Goal: Communication & Community: Answer question/provide support

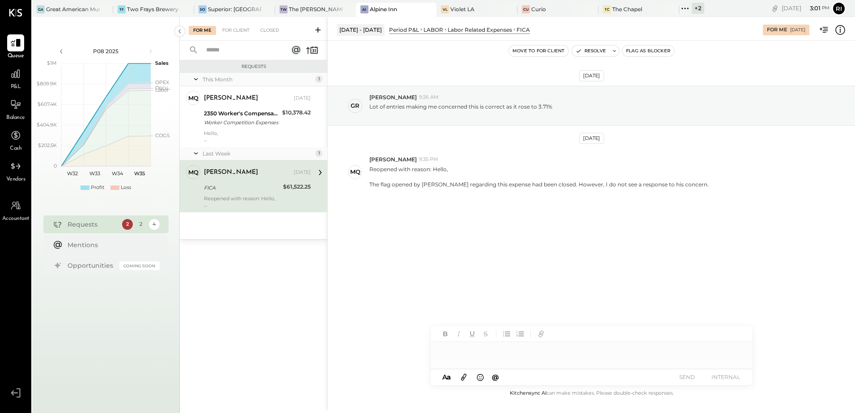
click at [456, 353] on div at bounding box center [592, 351] width 322 height 18
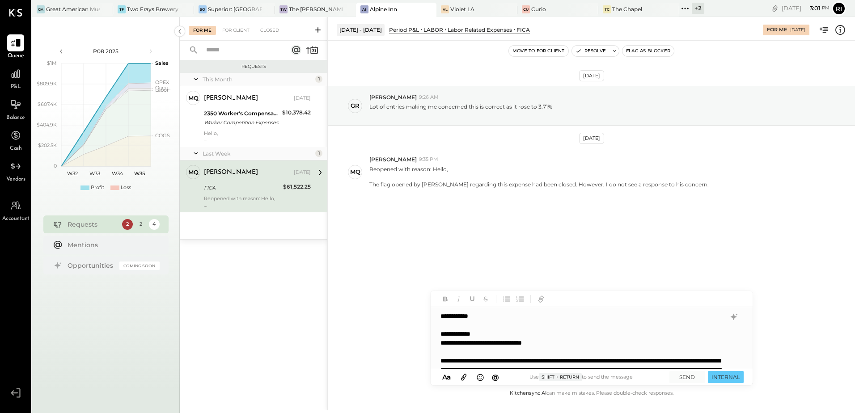
click at [506, 336] on div "**********" at bounding box center [591, 338] width 321 height 63
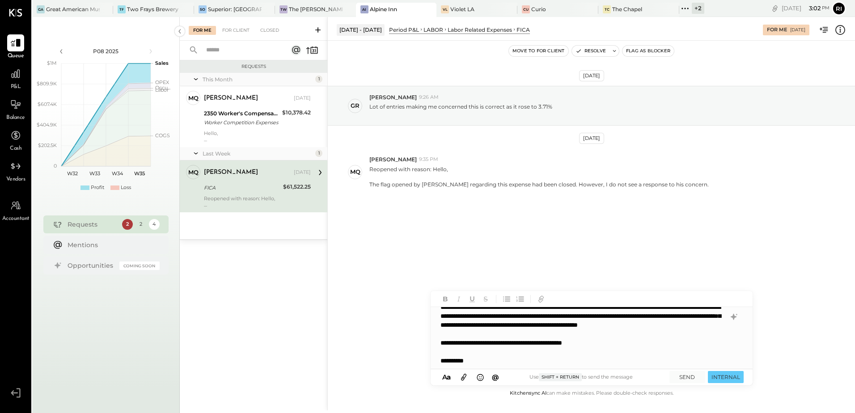
scroll to position [0, 0]
click at [686, 378] on button "SEND" at bounding box center [688, 377] width 36 height 12
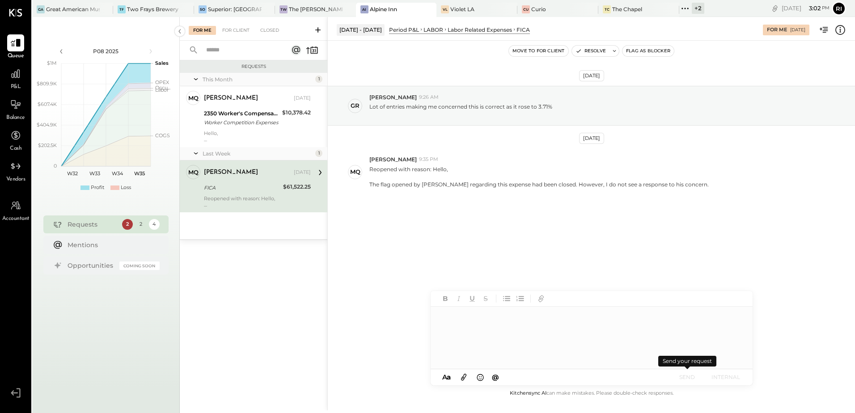
scroll to position [0, 0]
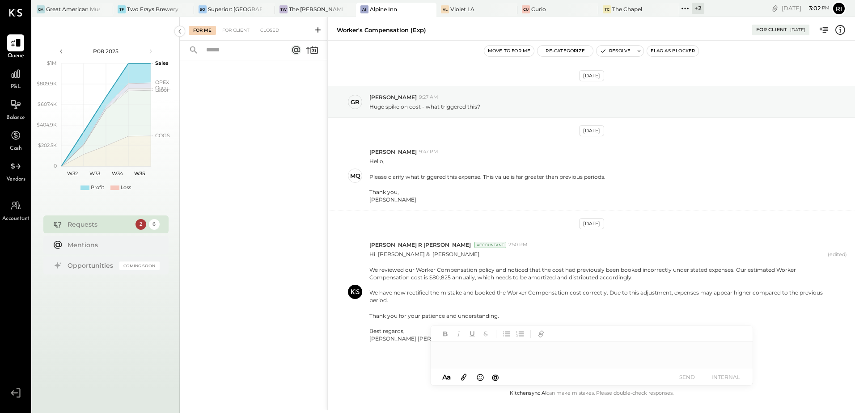
scroll to position [29, 0]
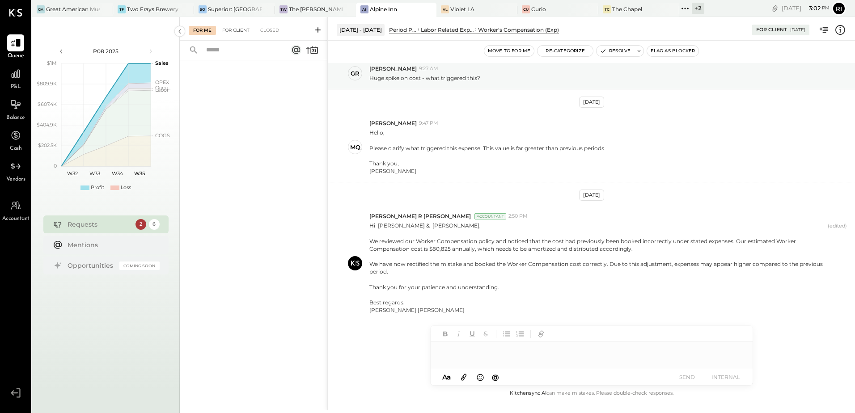
click at [241, 29] on div "For Client" at bounding box center [236, 30] width 36 height 9
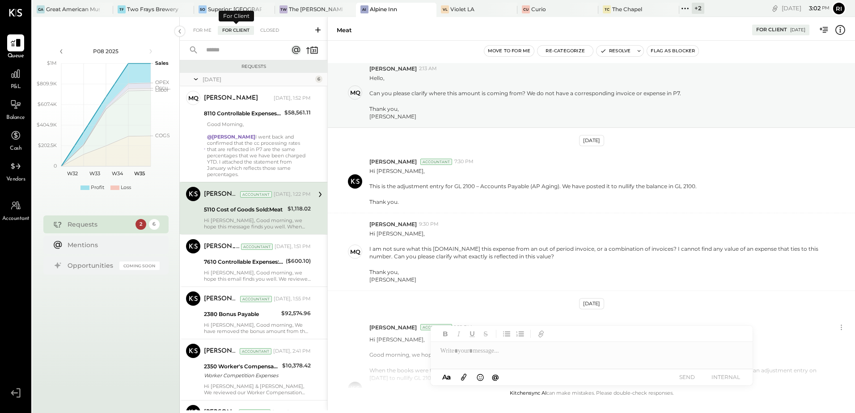
scroll to position [172, 0]
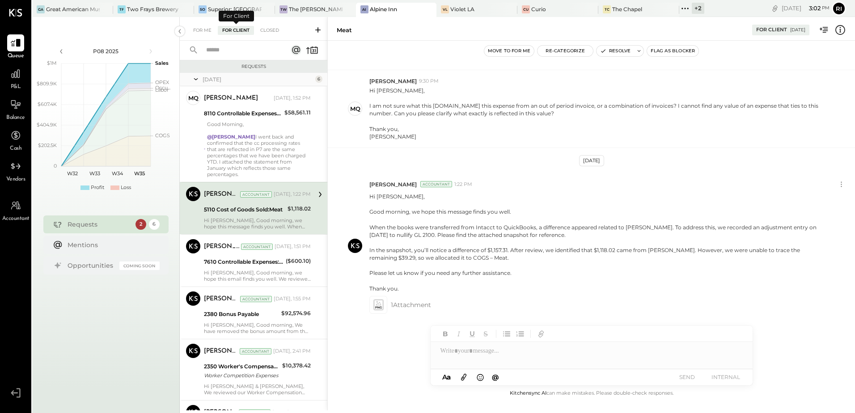
click at [216, 29] on div "For Me For Client Closed" at bounding box center [236, 30] width 95 height 9
click at [206, 29] on div "For Me" at bounding box center [202, 30] width 27 height 9
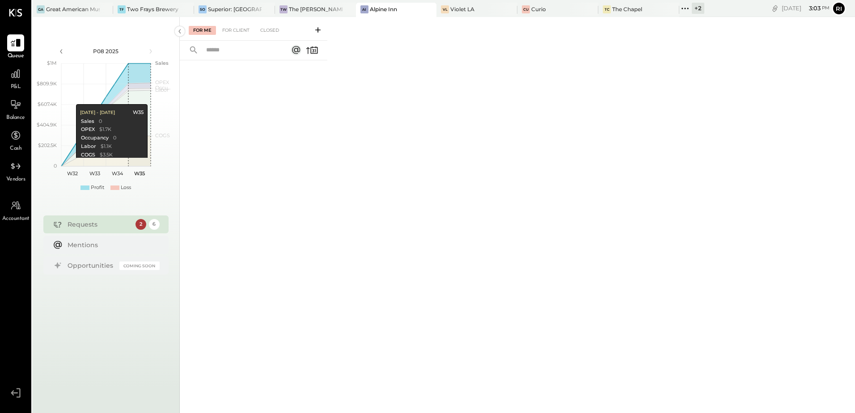
click at [243, 36] on div "For Me For Client Closed" at bounding box center [254, 29] width 148 height 24
click at [242, 32] on div "For Client" at bounding box center [236, 30] width 36 height 9
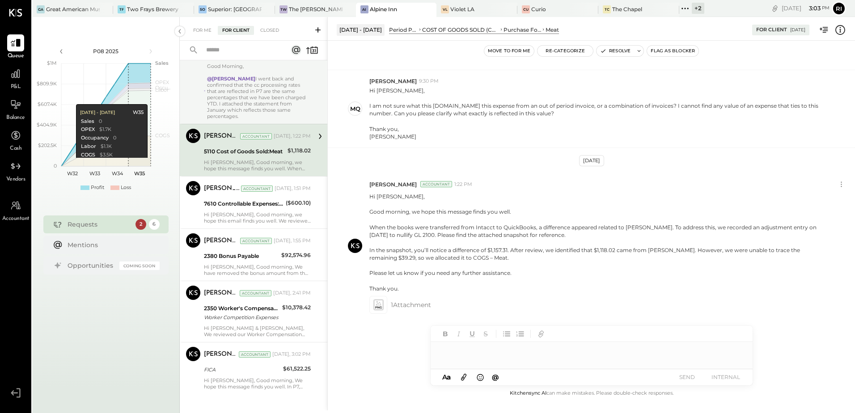
scroll to position [61, 0]
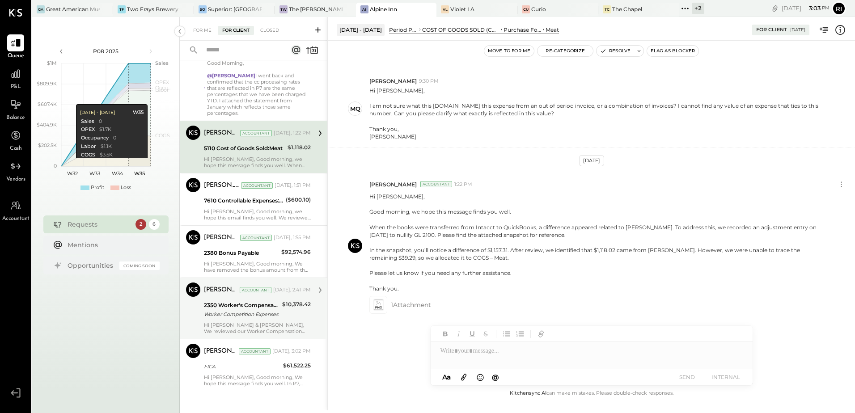
click at [234, 322] on div "Hi Greg & Michelle, We reviewed our Worker Compensation policy and noticed that…" at bounding box center [257, 328] width 107 height 13
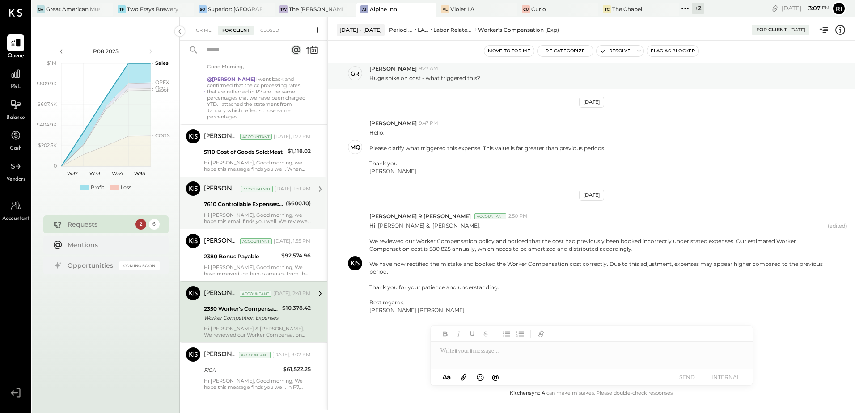
scroll to position [61, 0]
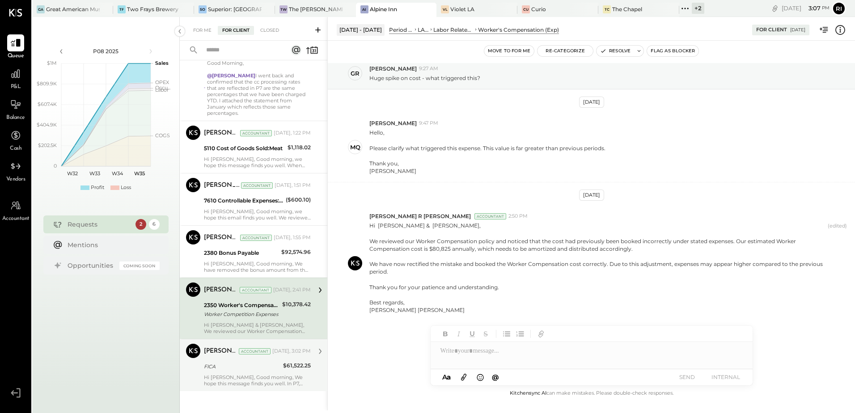
click at [230, 362] on div "FICA" at bounding box center [242, 366] width 76 height 9
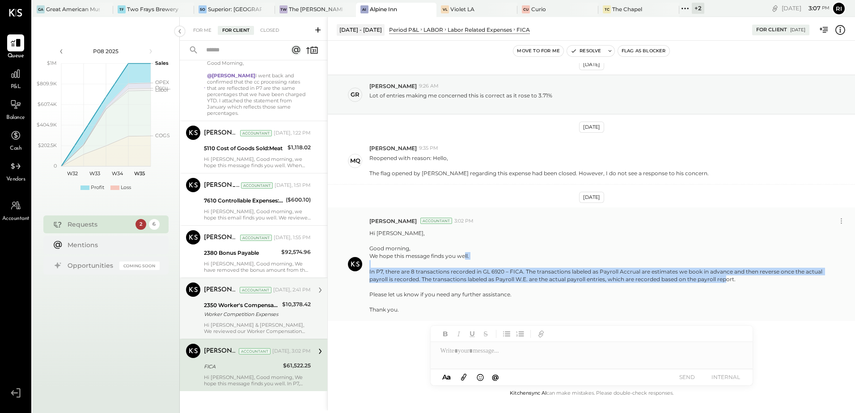
drag, startPoint x: 368, startPoint y: 272, endPoint x: 749, endPoint y: 287, distance: 381.0
click at [749, 287] on div "Rizwan Shaikh Accountant 3:02 PM Hi Michelle, Good morning, We hope this messag…" at bounding box center [591, 265] width 527 height 114
copy p "In P7, there are 8 transactions recorded in GL 6920 – FICA. The transactions la…"
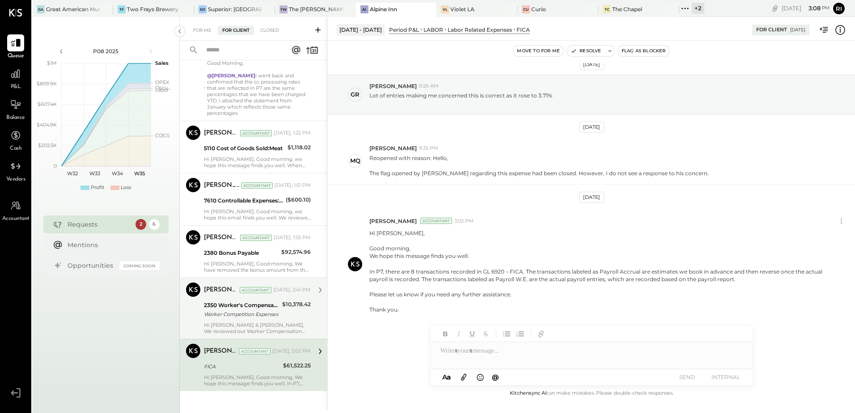
click at [228, 310] on div "Worker Competition Expenses" at bounding box center [242, 314] width 76 height 9
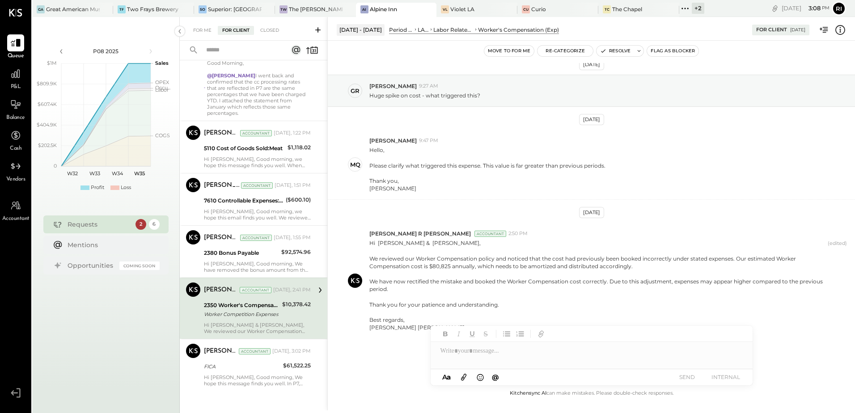
scroll to position [29, 0]
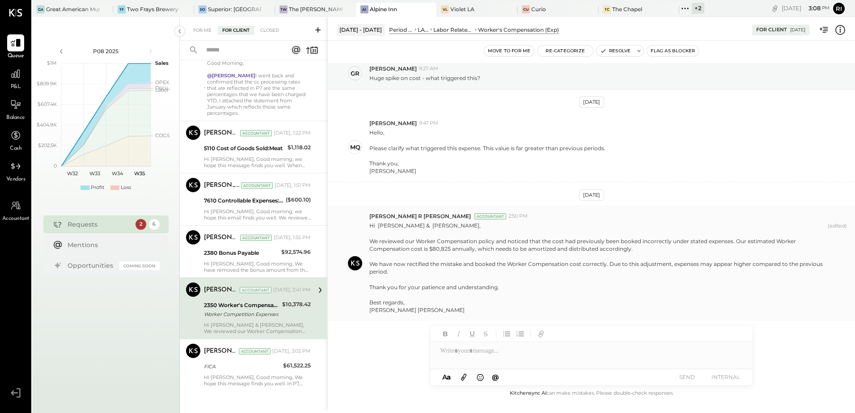
click at [398, 259] on p "Hi Greg & Michelle, We reviewed our Worker Compensation policy and noticed that…" at bounding box center [597, 268] width 455 height 92
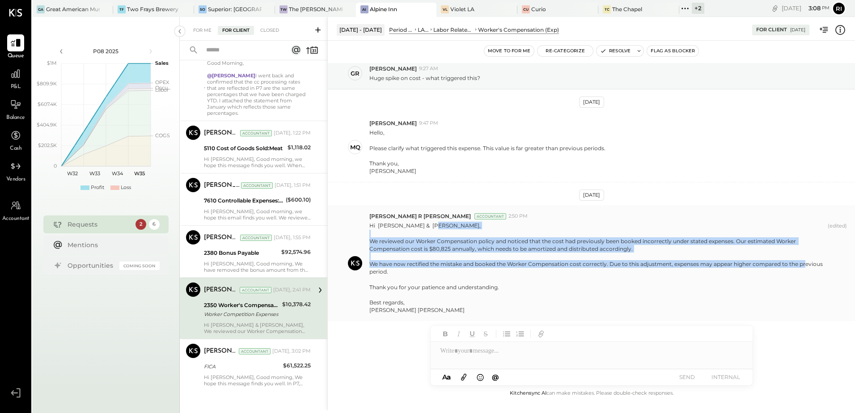
drag, startPoint x: 369, startPoint y: 240, endPoint x: 394, endPoint y: 271, distance: 39.5
click at [394, 271] on div "Chintan R Dave Accountant 2:50 PM Hi Greg & Michelle, We reviewed our Worker Co…" at bounding box center [591, 263] width 527 height 116
copy p "We reviewed our Worker Compensation policy and noticed that the cost had previo…"
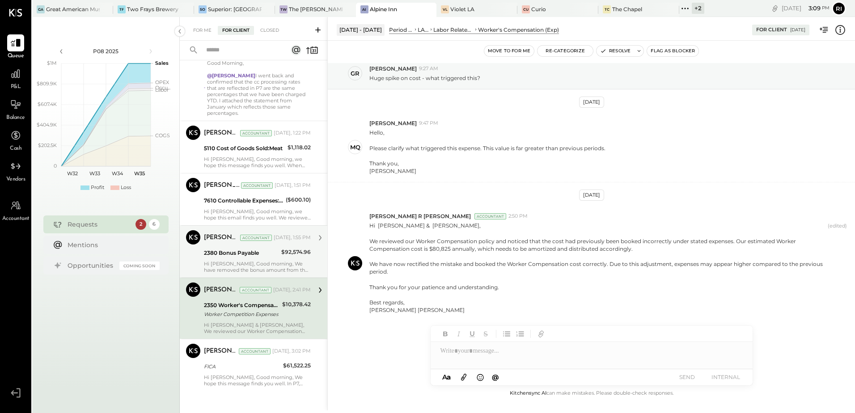
click at [242, 249] on div "2380 Bonus Payable" at bounding box center [241, 253] width 75 height 9
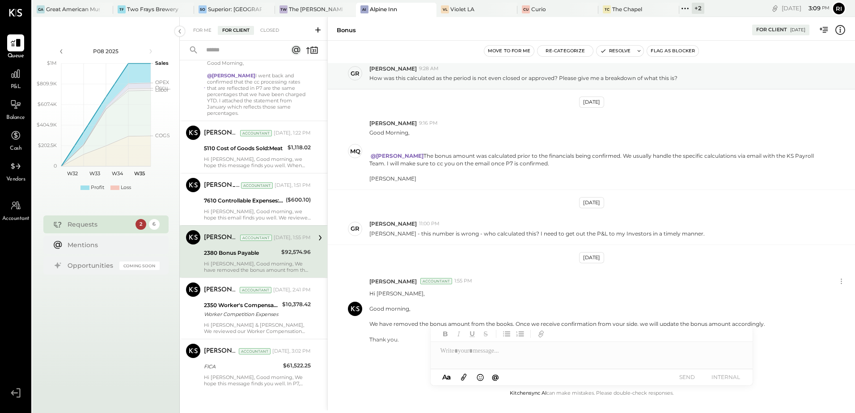
scroll to position [58, 0]
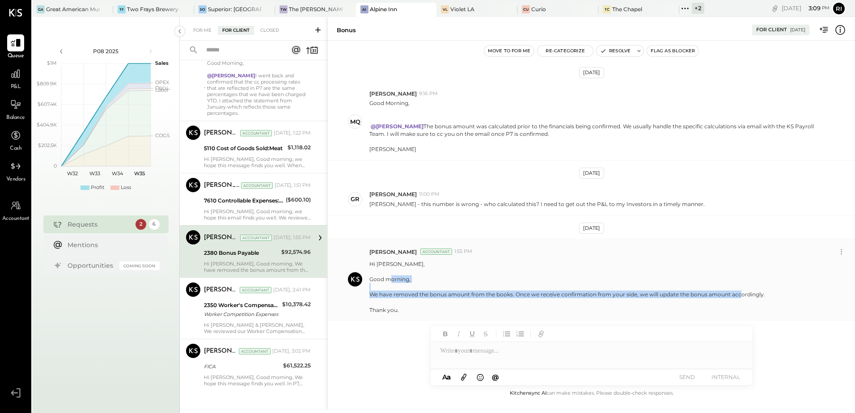
drag, startPoint x: 372, startPoint y: 294, endPoint x: 765, endPoint y: 298, distance: 393.3
click at [765, 298] on div "Hi Greg, Good morning, We have removed the bonus amount from the books. Once we…" at bounding box center [609, 286] width 479 height 55
copy p "We have removed the bonus amount from the books. Once we receive confirmation f…"
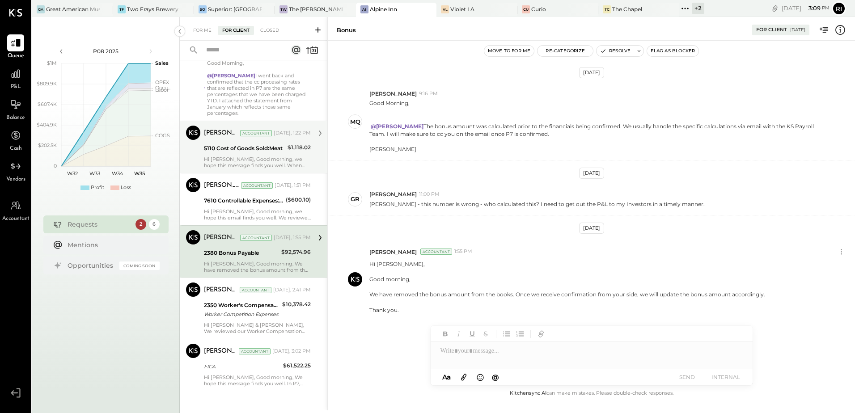
click at [263, 161] on div "Hi Michelle, Good morning, we hope this message finds you well. When the books …" at bounding box center [257, 162] width 107 height 13
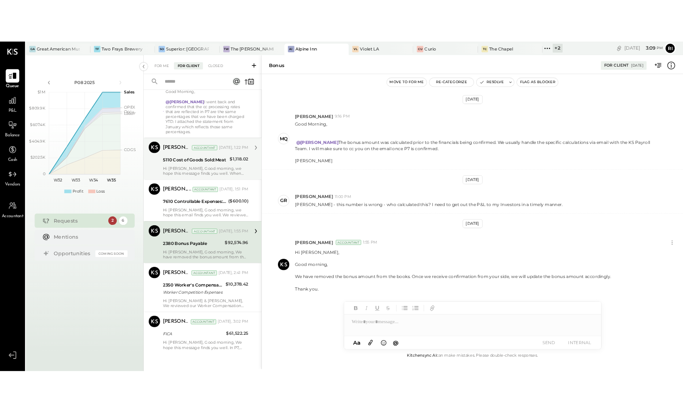
scroll to position [172, 0]
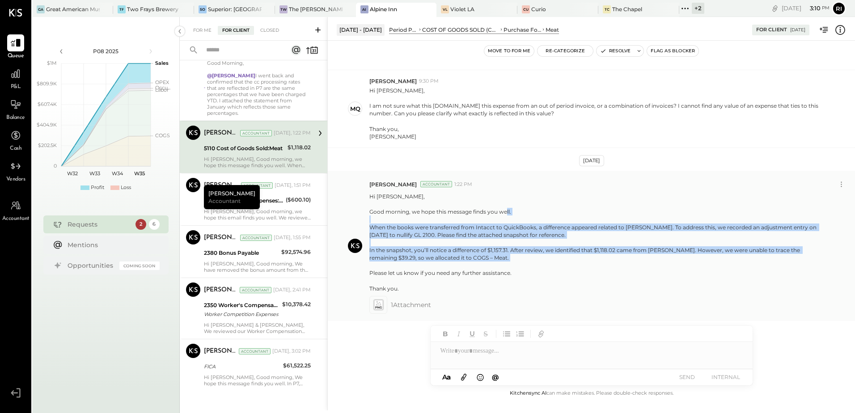
drag, startPoint x: 370, startPoint y: 229, endPoint x: 480, endPoint y: 260, distance: 113.6
click at [480, 260] on p "Hi Michelle, Good morning, we hope this message finds you well. When the books …" at bounding box center [597, 243] width 455 height 100
copy p "When the books were transferred from Intacct to QuickBooks, a difference appear…"
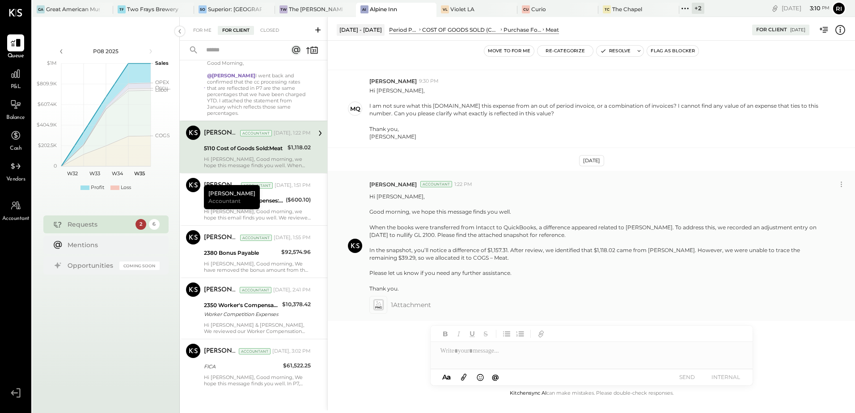
click at [374, 309] on icon at bounding box center [378, 305] width 9 height 10
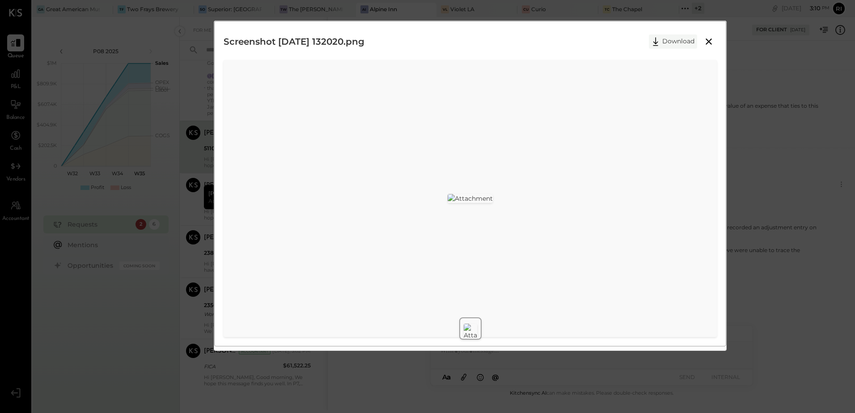
click at [659, 41] on icon at bounding box center [655, 41] width 13 height 13
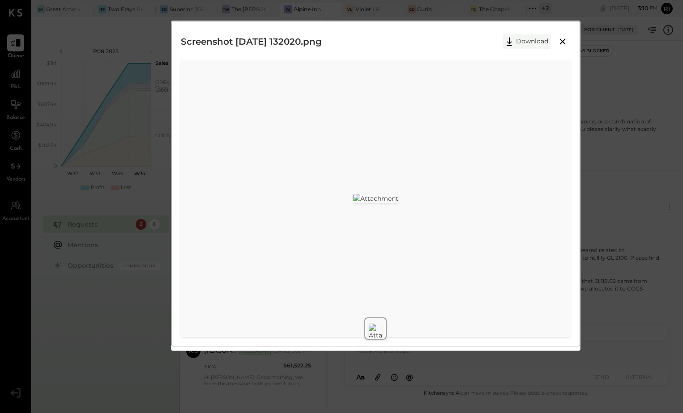
scroll to position [179, 0]
click at [561, 42] on icon at bounding box center [562, 41] width 11 height 11
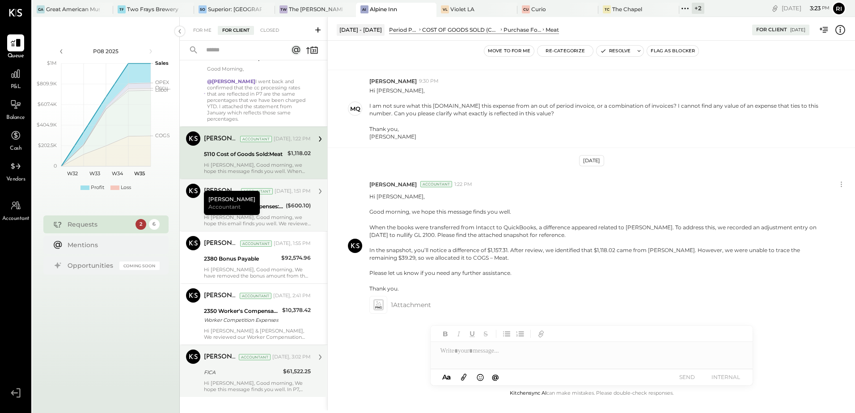
scroll to position [61, 0]
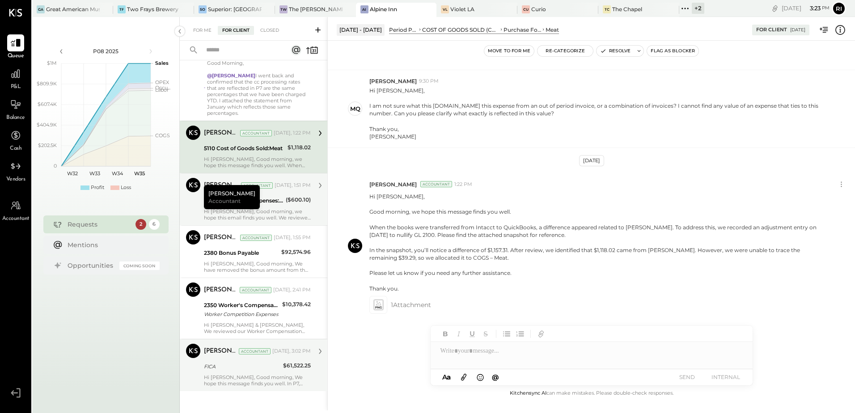
click at [254, 367] on div "Rizwan Shaikh Accountant Today, 3:02 PM FICA $61,522.25 Hi Michelle, Good morni…" at bounding box center [257, 365] width 107 height 43
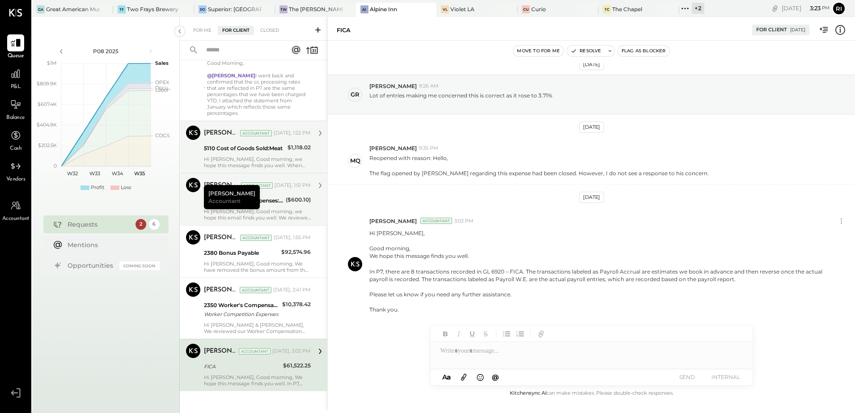
scroll to position [11, 0]
click at [465, 353] on div at bounding box center [592, 351] width 322 height 18
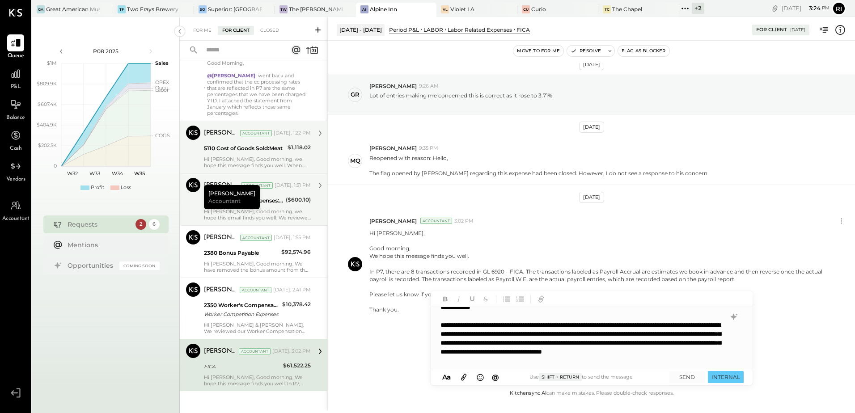
scroll to position [0, 0]
click at [392, 296] on p "Hi Michelle, Good morning, We hope this message finds you well. In P7, there ar…" at bounding box center [597, 271] width 455 height 85
copy p "Please let us know if you need any further assistance."
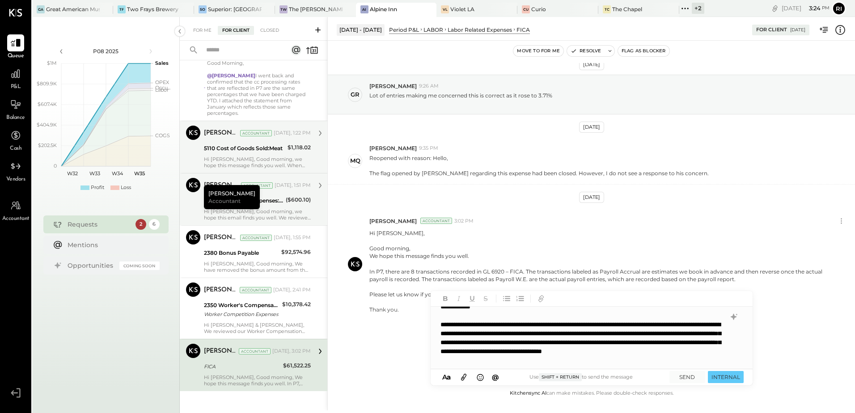
click at [656, 365] on div "**********" at bounding box center [583, 342] width 284 height 45
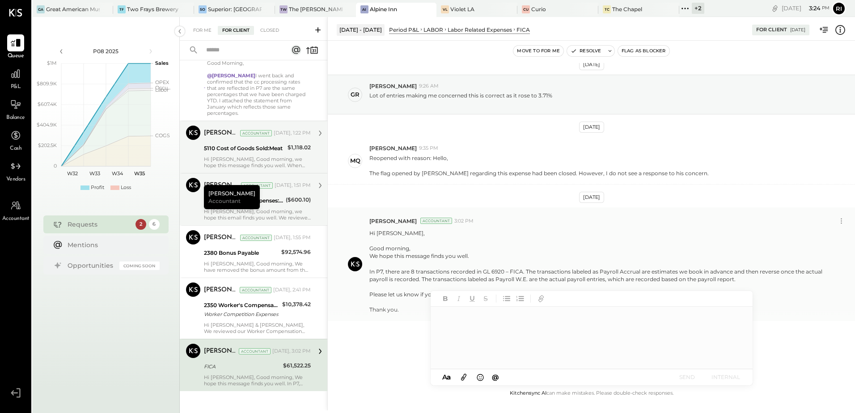
scroll to position [94, 0]
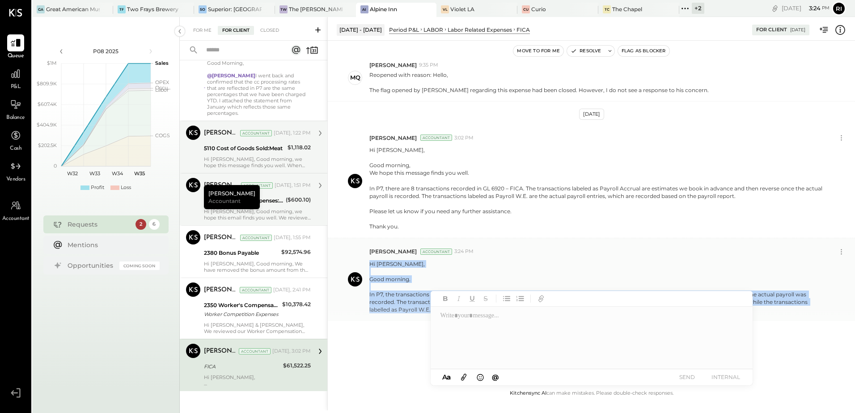
drag, startPoint x: 370, startPoint y: 266, endPoint x: 832, endPoint y: 321, distance: 465.3
click at [832, 321] on div "Rizwan Shaikh Accountant 3:24 PM Hi Michelle, Good morning. In P7, the transact…" at bounding box center [591, 279] width 527 height 83
copy p "Hi Michelle, Good morning. In P7, the transactions appear high because we booke…"
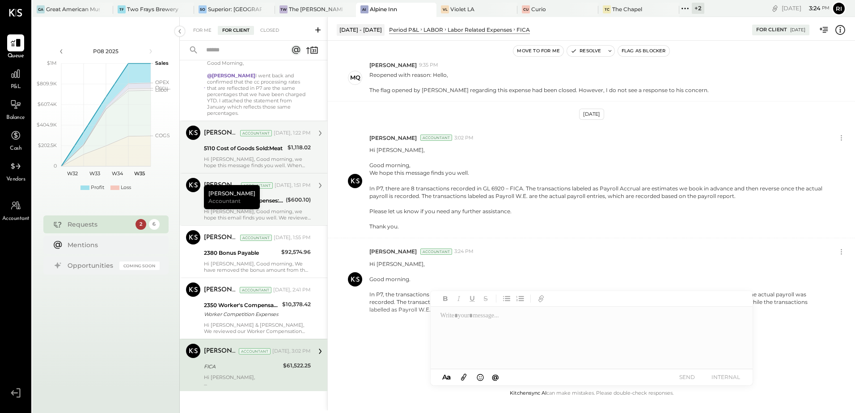
click at [498, 320] on div at bounding box center [591, 338] width 321 height 63
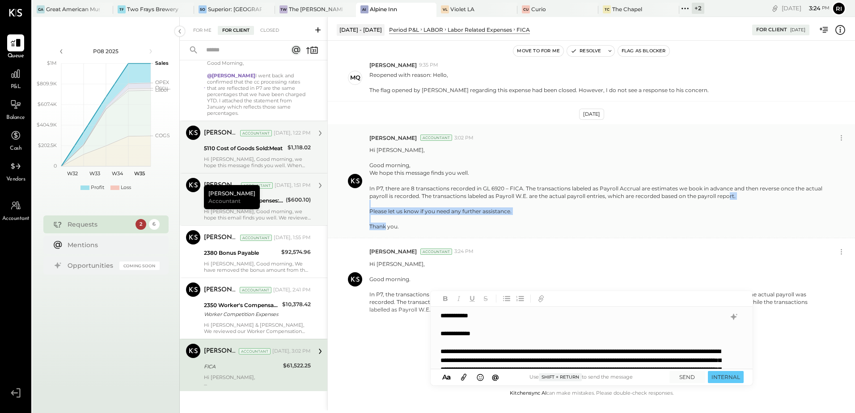
drag, startPoint x: 369, startPoint y: 210, endPoint x: 408, endPoint y: 235, distance: 46.3
click at [408, 235] on div "Rizwan Shaikh Accountant 3:02 PM Hi Michelle, Good morning, We hope this messag…" at bounding box center [591, 181] width 527 height 114
copy p "Please let us know if you need any further assistance. Thank you."
click at [705, 362] on div "**********" at bounding box center [591, 338] width 321 height 63
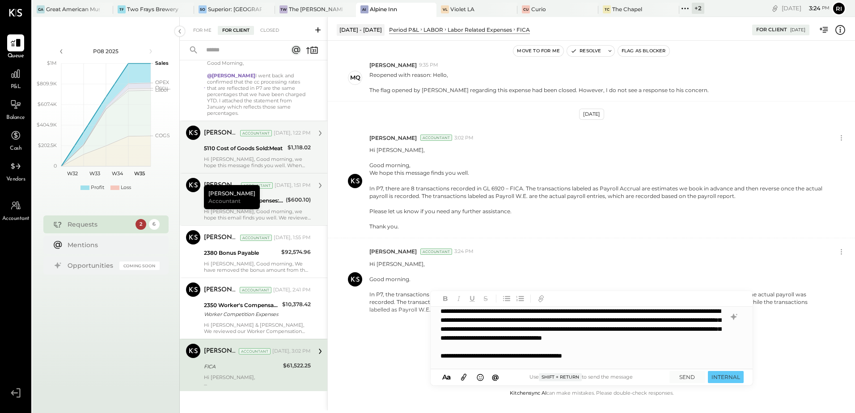
scroll to position [63, 0]
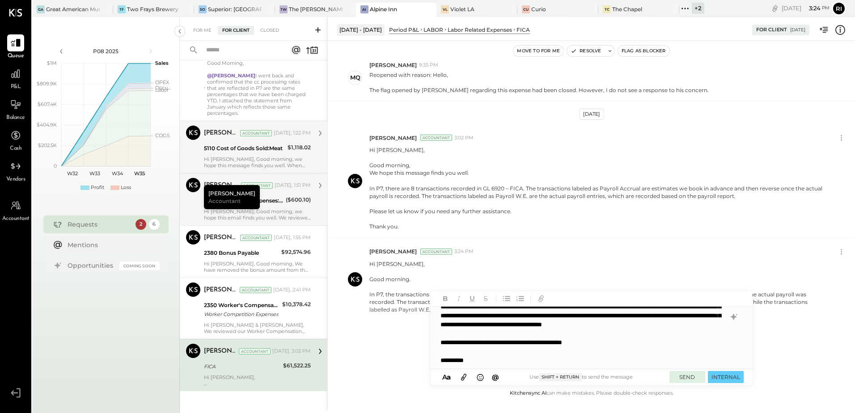
click at [688, 378] on button "SEND" at bounding box center [688, 377] width 36 height 12
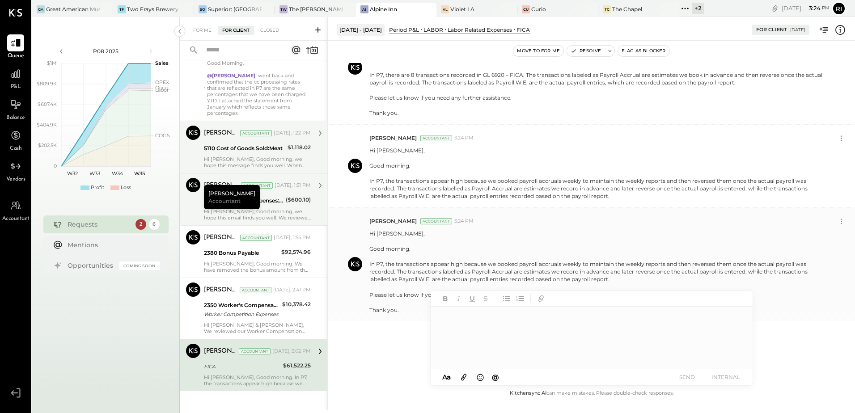
scroll to position [163, 0]
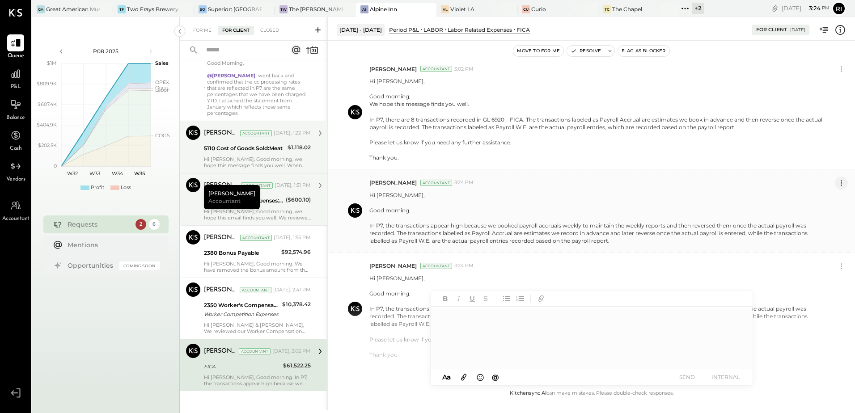
click at [841, 182] on icon at bounding box center [841, 182] width 9 height 9
click at [827, 212] on button "Delete Message..." at bounding box center [818, 213] width 60 height 15
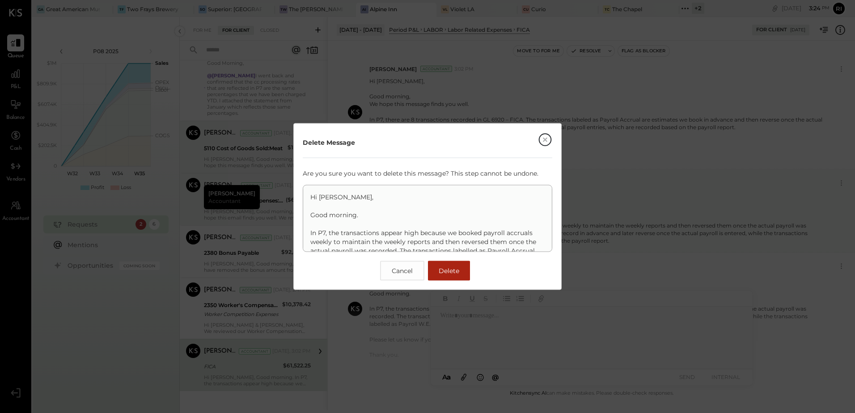
click at [456, 274] on span "Delete" at bounding box center [449, 271] width 21 height 8
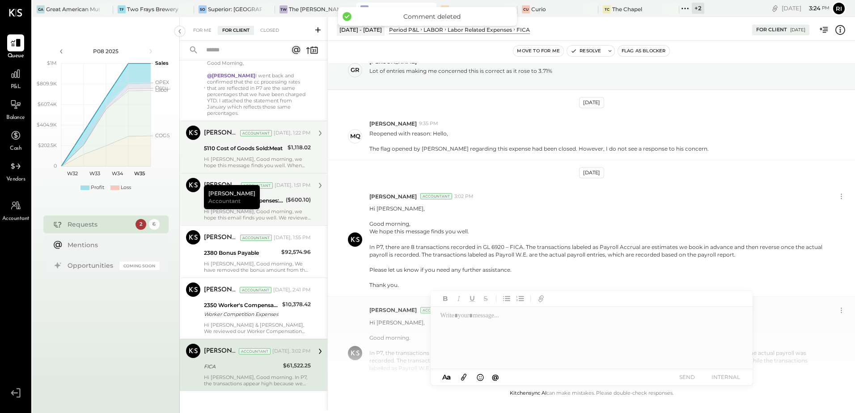
scroll to position [35, 0]
click at [842, 195] on icon at bounding box center [841, 196] width 9 height 9
click at [814, 228] on button "Delete Message..." at bounding box center [818, 227] width 60 height 15
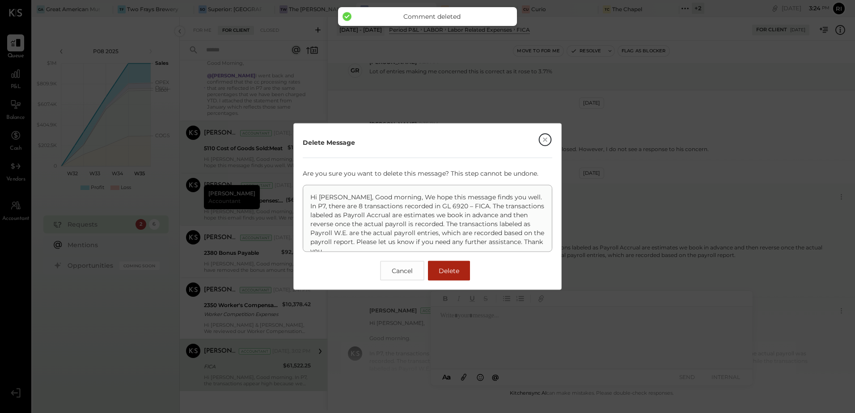
click at [433, 271] on button "Delete" at bounding box center [449, 271] width 42 height 20
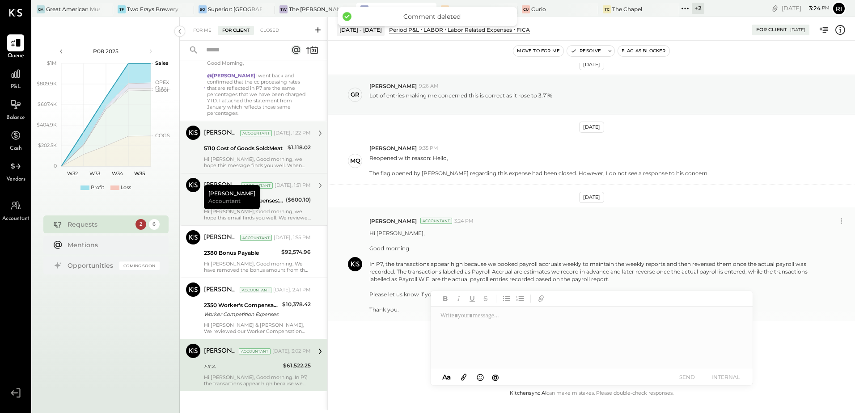
scroll to position [11, 0]
click at [384, 378] on div "Aug 21st, 2025 gr greg 9:26 AM Lot of entries making me concerned this is corre…" at bounding box center [591, 225] width 527 height 325
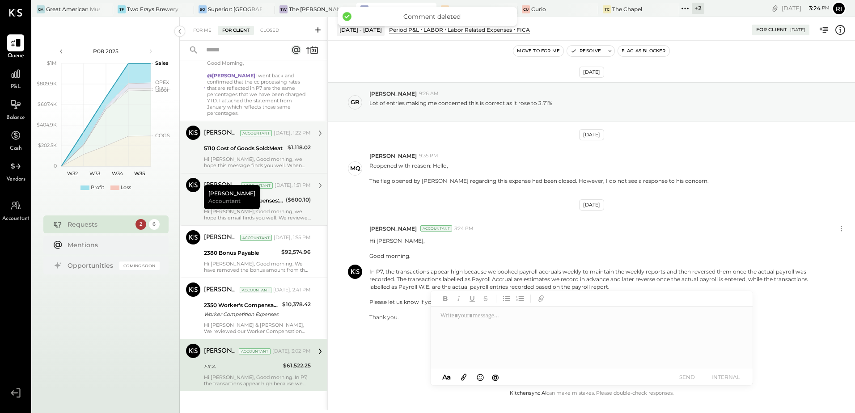
scroll to position [0, 0]
click at [204, 31] on div "For Me" at bounding box center [202, 30] width 27 height 9
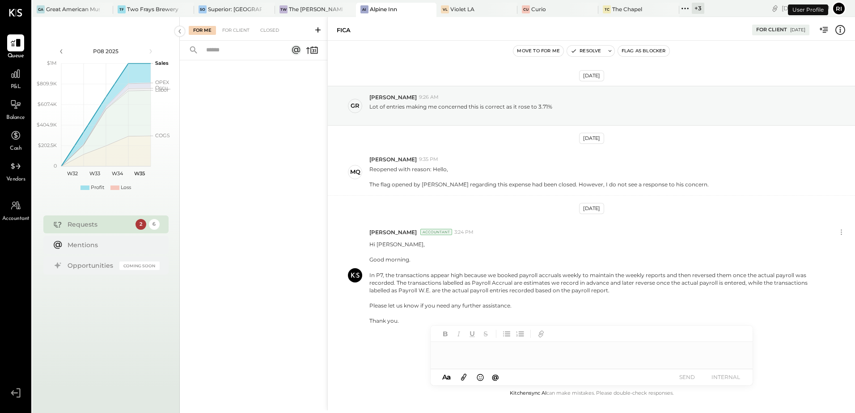
scroll to position [11, 0]
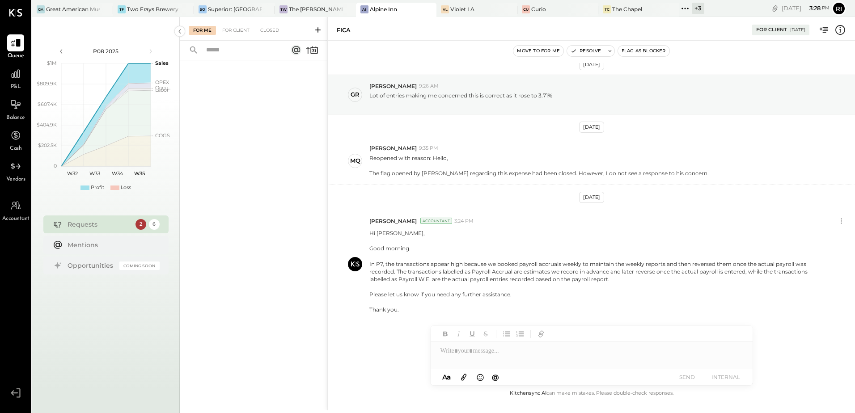
click at [692, 6] on div "+ 3" at bounding box center [698, 8] width 13 height 11
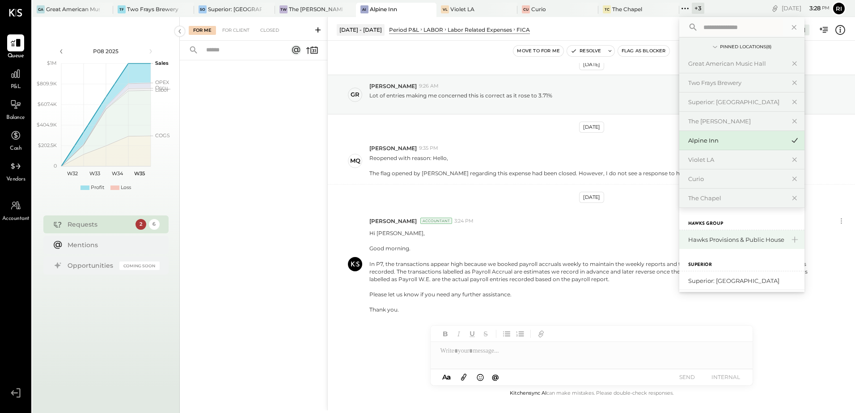
click at [709, 242] on div "Hawks Provisions & Public House" at bounding box center [736, 240] width 97 height 8
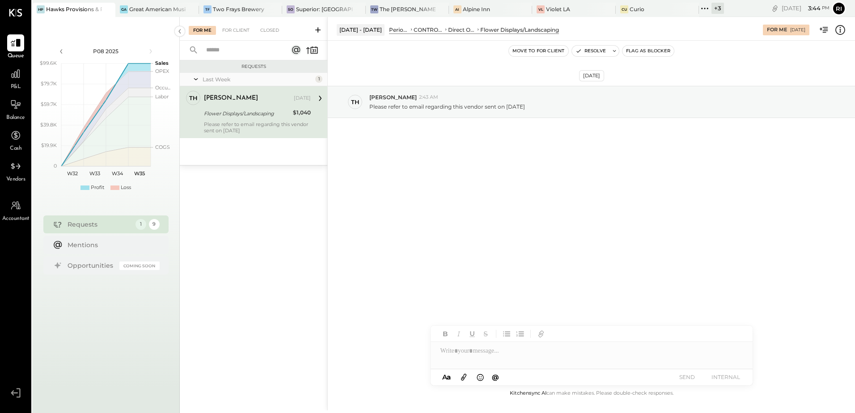
click at [482, 350] on div at bounding box center [592, 351] width 322 height 18
click at [471, 354] on div at bounding box center [592, 351] width 322 height 18
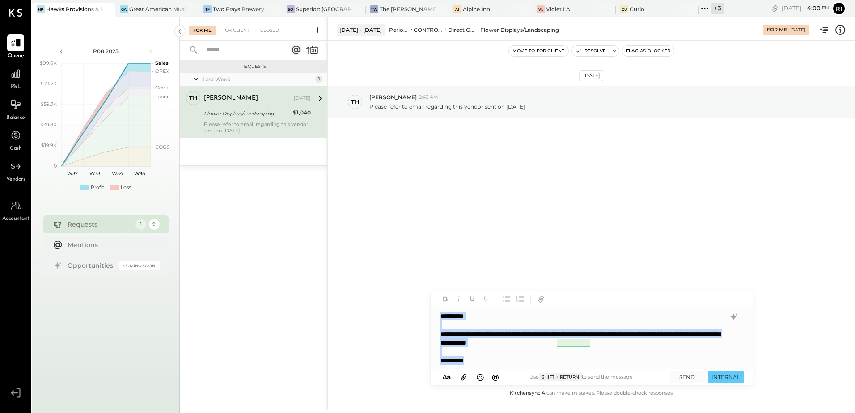
copy div "**********"
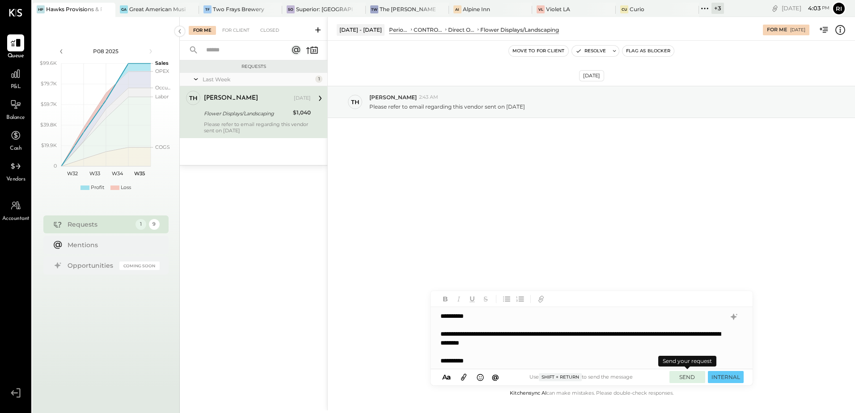
click at [690, 379] on button "SEND" at bounding box center [688, 377] width 36 height 12
